Goal: Check status: Check status

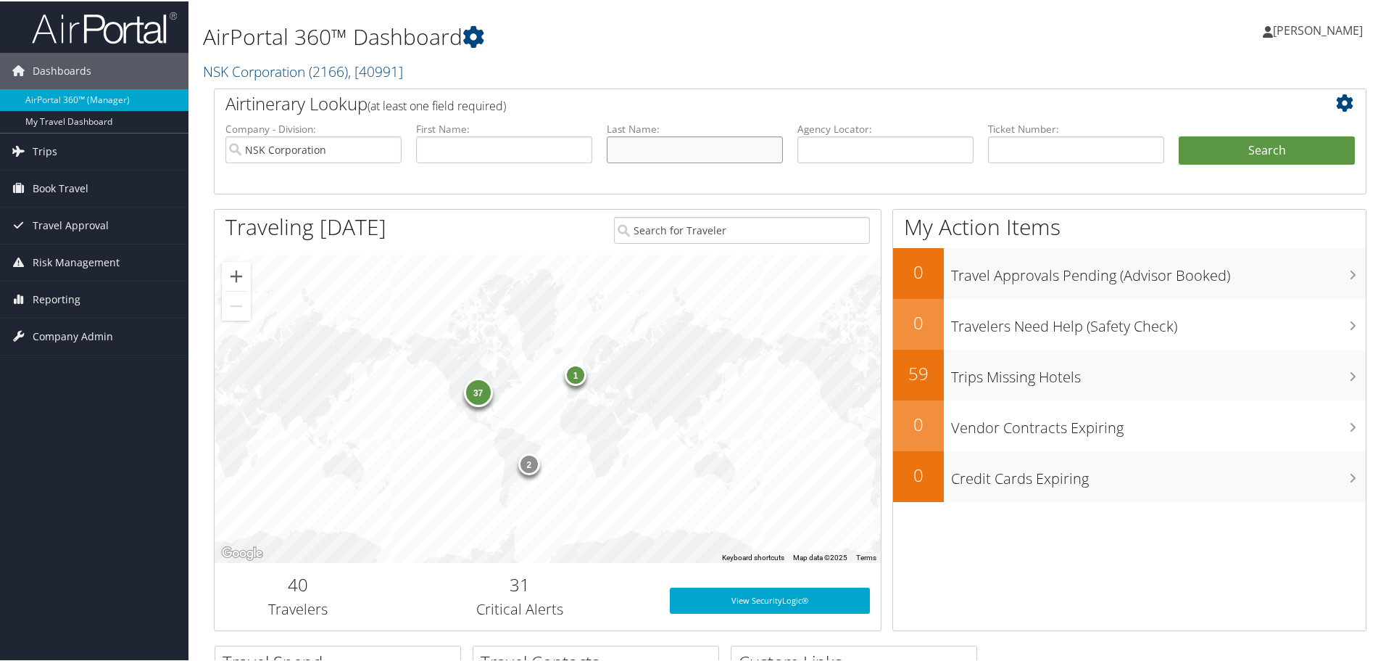
click at [681, 146] on input "text" at bounding box center [695, 148] width 176 height 27
type input "reddy"
click at [1241, 149] on button "Search" at bounding box center [1267, 149] width 176 height 29
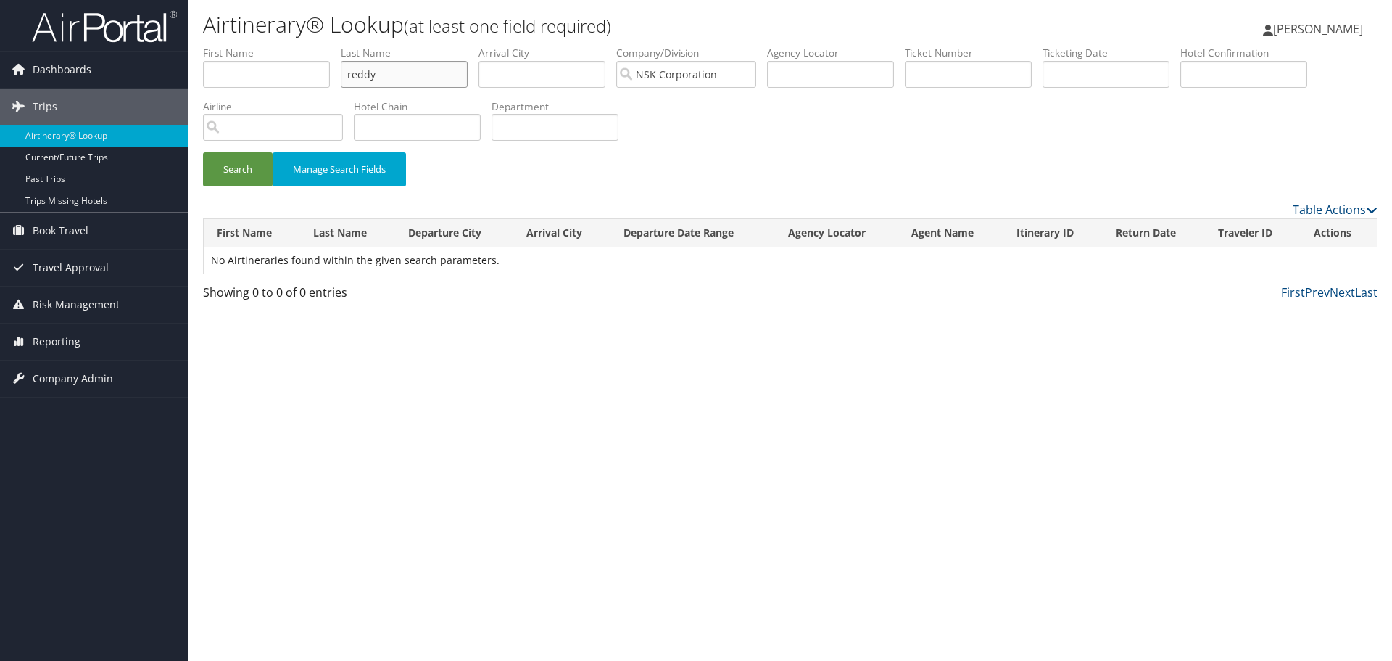
drag, startPoint x: 394, startPoint y: 76, endPoint x: 281, endPoint y: 71, distance: 112.5
click at [281, 46] on ul "First Name Last Name reddy Departure City Arrival City Company/Division NSK Cor…" at bounding box center [790, 46] width 1175 height 0
type input "silvagnoli"
click at [244, 166] on button "Search" at bounding box center [238, 169] width 70 height 34
drag, startPoint x: 418, startPoint y: 72, endPoint x: 268, endPoint y: 59, distance: 149.9
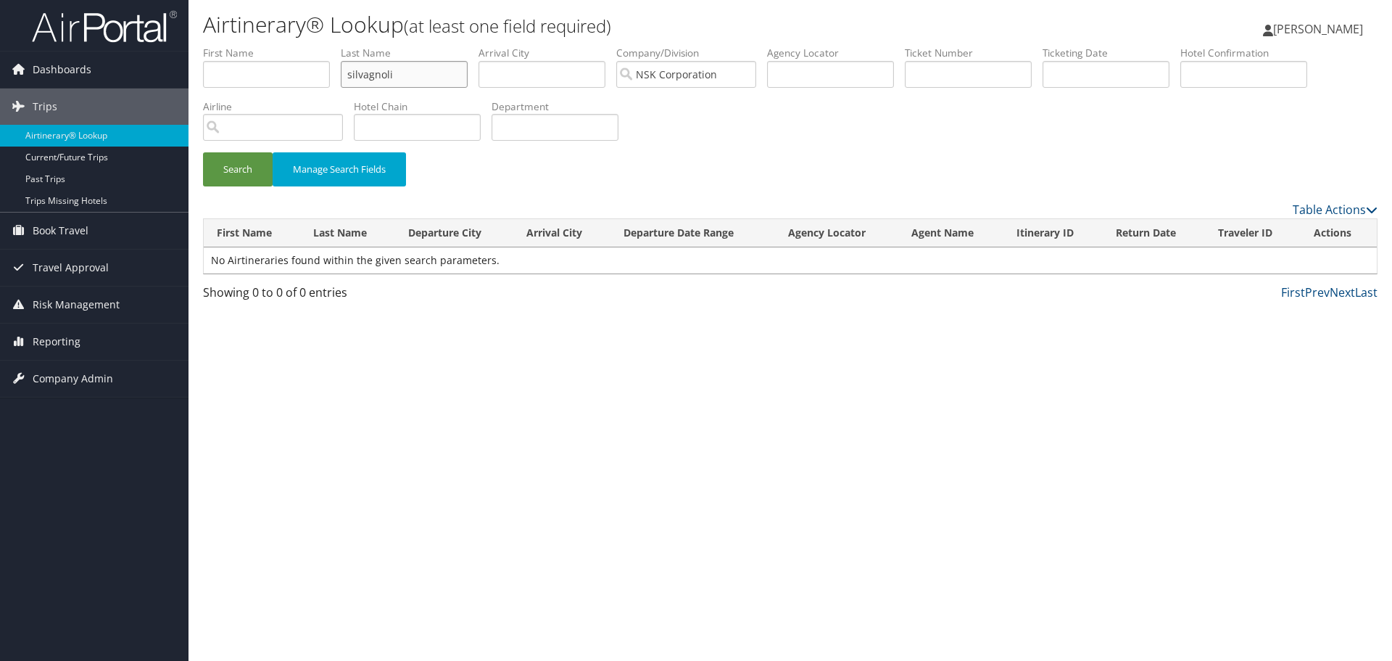
click at [268, 46] on ul "First Name Last Name [PERSON_NAME] Departure City Arrival City Company/Division…" at bounding box center [790, 46] width 1175 height 0
click at [229, 68] on input "text" at bounding box center [266, 74] width 127 height 27
type input "[PERSON_NAME]"
click at [231, 171] on button "Search" at bounding box center [238, 169] width 70 height 34
